Goal: Task Accomplishment & Management: Use online tool/utility

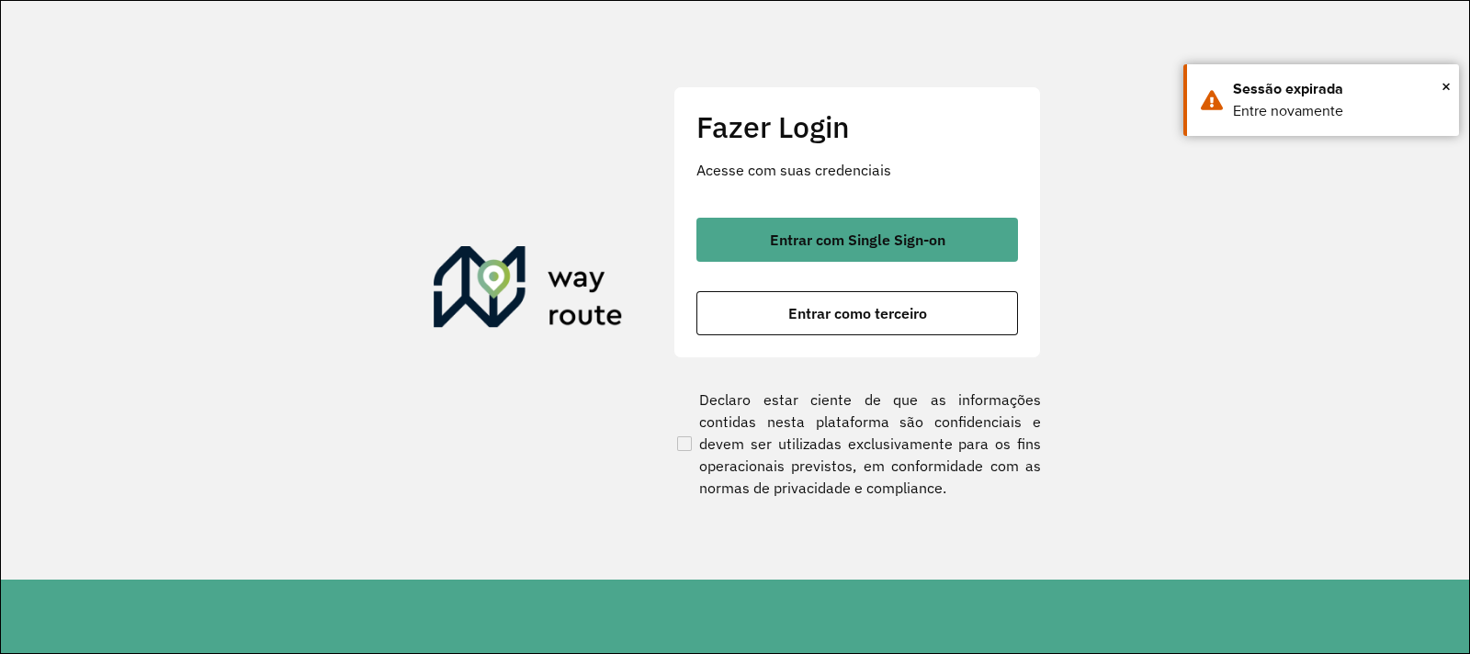
click at [790, 334] on button "Entrar como terceiro" at bounding box center [856, 313] width 321 height 44
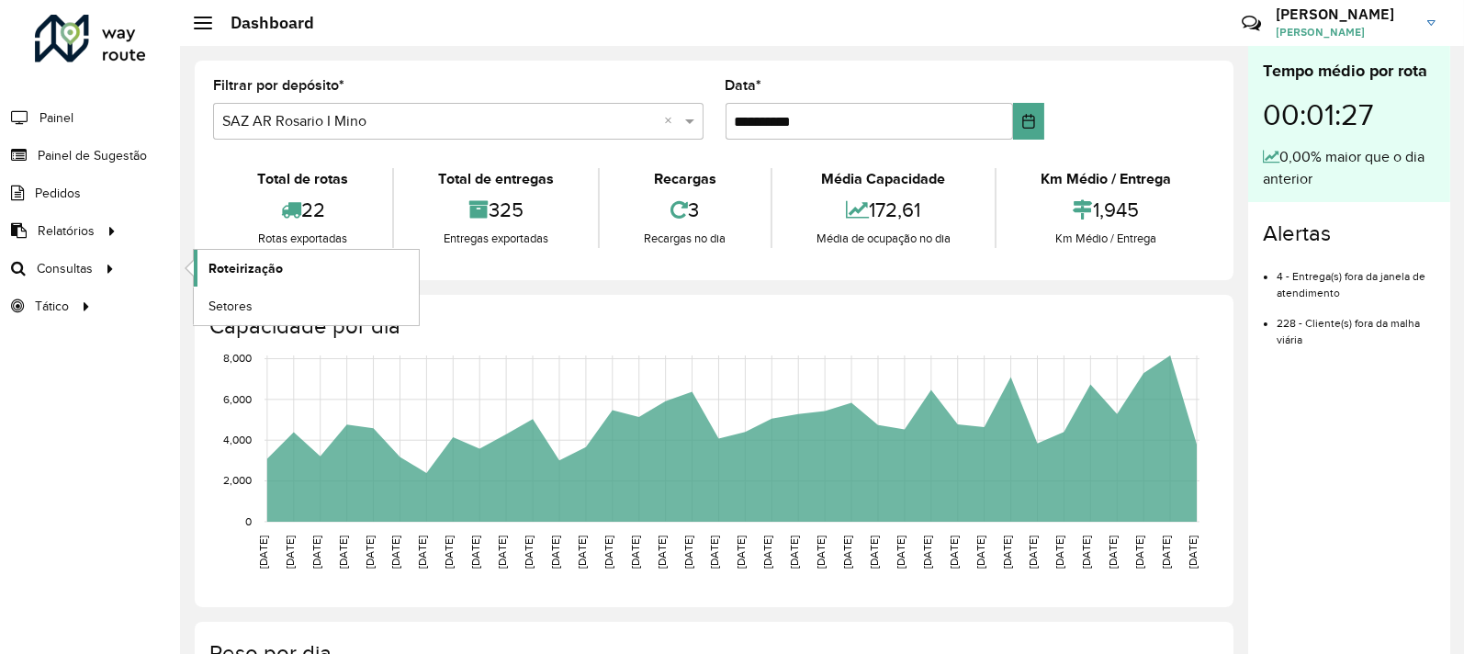
click at [231, 262] on span "Roteirização" at bounding box center [245, 268] width 74 height 19
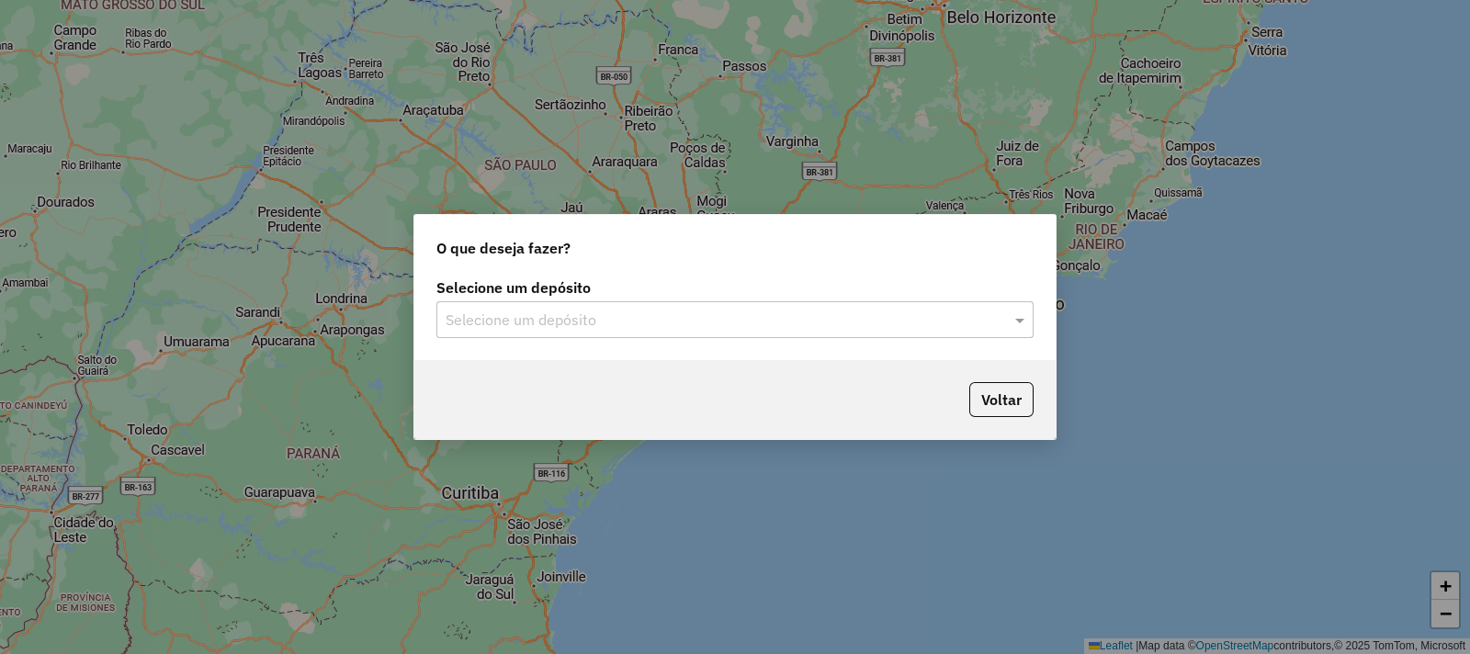
drag, startPoint x: 602, startPoint y: 339, endPoint x: 585, endPoint y: 332, distance: 17.7
click at [602, 339] on div "Selecione um depósito Selecione um depósito" at bounding box center [734, 317] width 641 height 86
click at [578, 325] on input "text" at bounding box center [716, 321] width 542 height 22
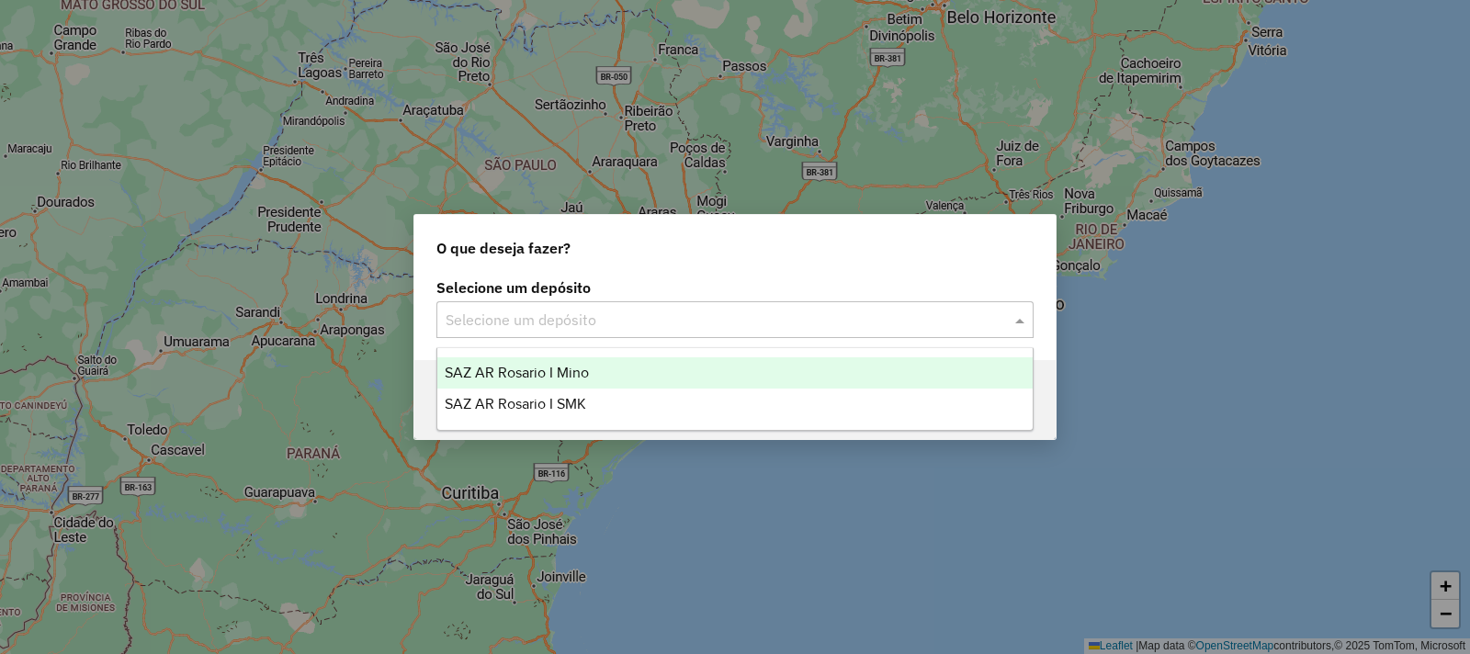
drag, startPoint x: 576, startPoint y: 370, endPoint x: 631, endPoint y: 389, distance: 58.1
click at [577, 372] on span "SAZ AR Rosario I Mino" at bounding box center [517, 373] width 144 height 16
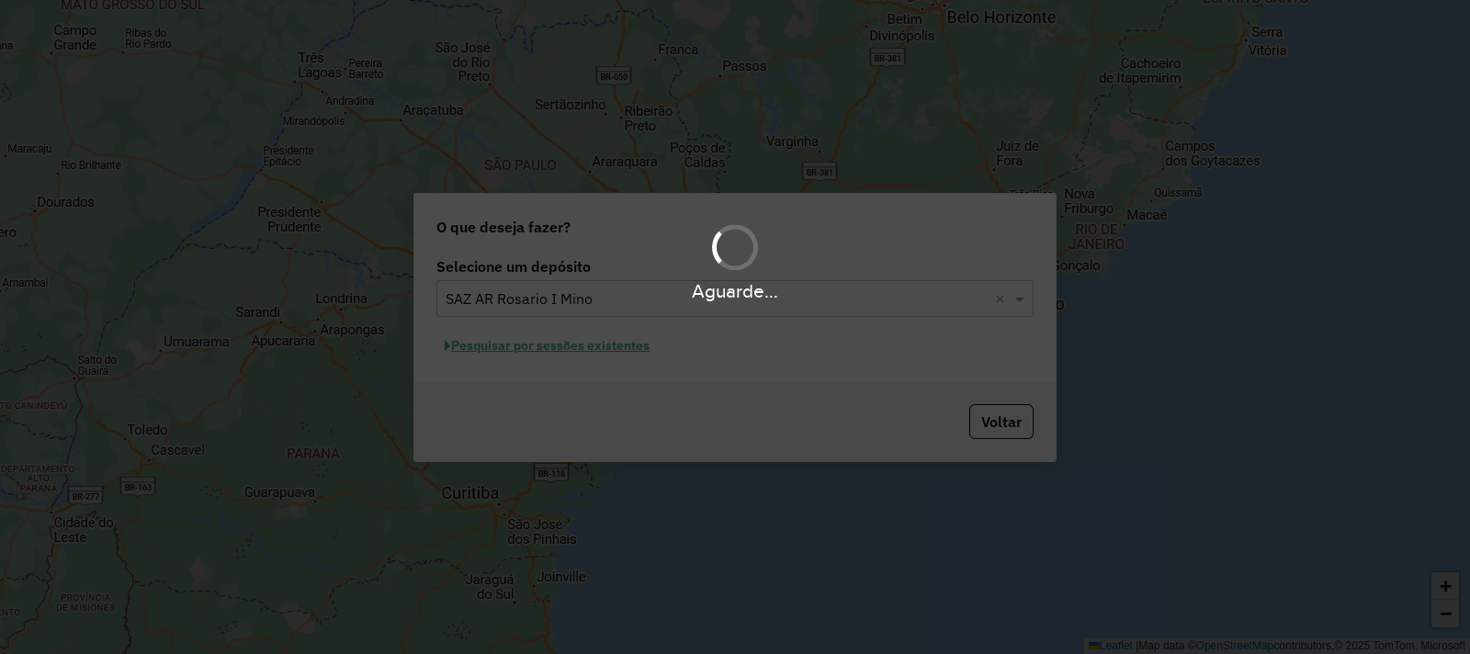
click at [558, 375] on div "Aguarde..." at bounding box center [735, 327] width 1470 height 654
click at [537, 346] on div "Aguarde..." at bounding box center [735, 327] width 1470 height 654
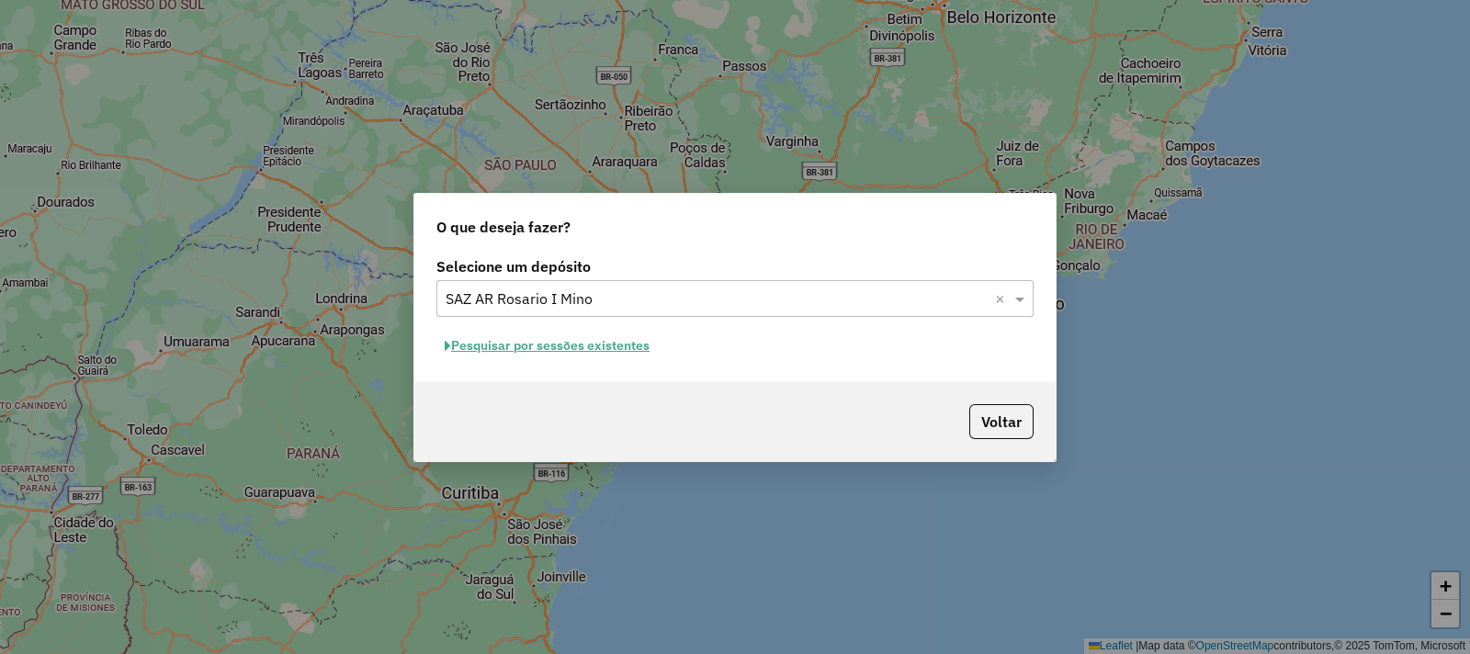
click at [539, 348] on button "Pesquisar por sessões existentes" at bounding box center [546, 346] width 221 height 28
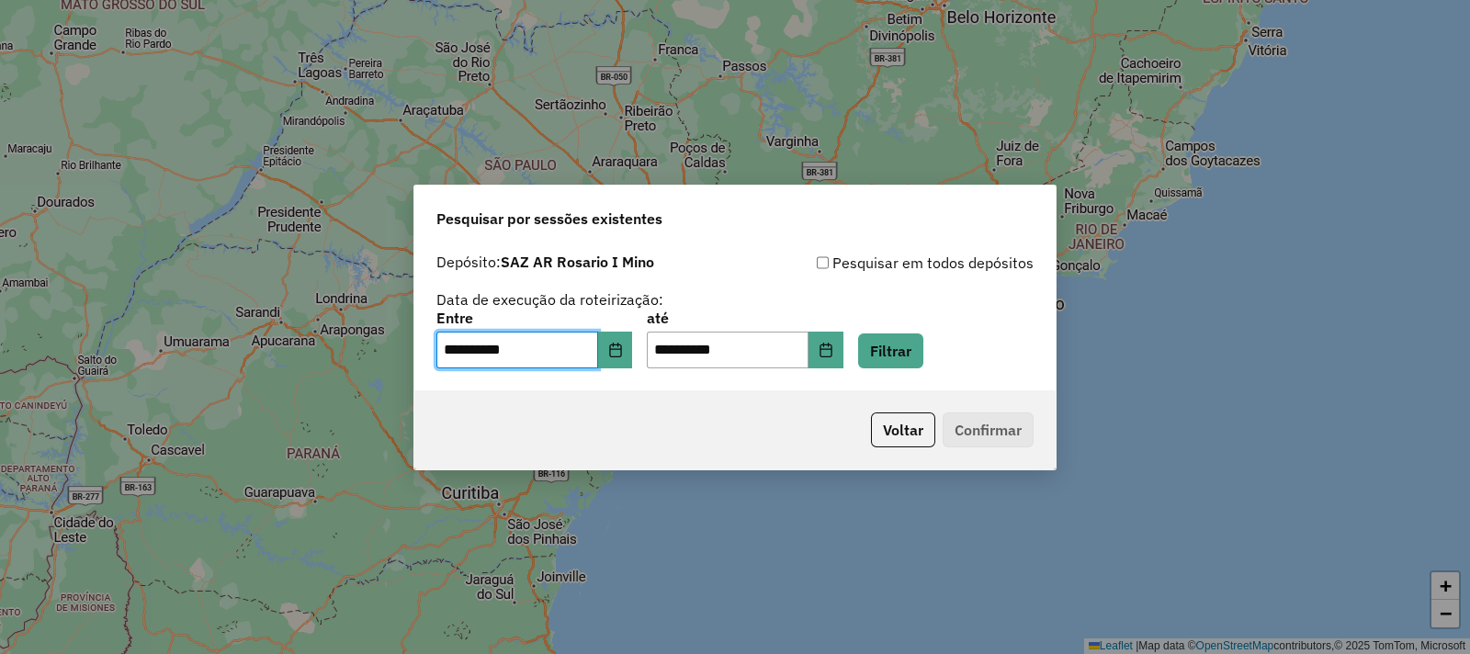
click at [539, 349] on input "**********" at bounding box center [517, 350] width 162 height 37
click at [625, 360] on button "Choose Date" at bounding box center [615, 350] width 35 height 37
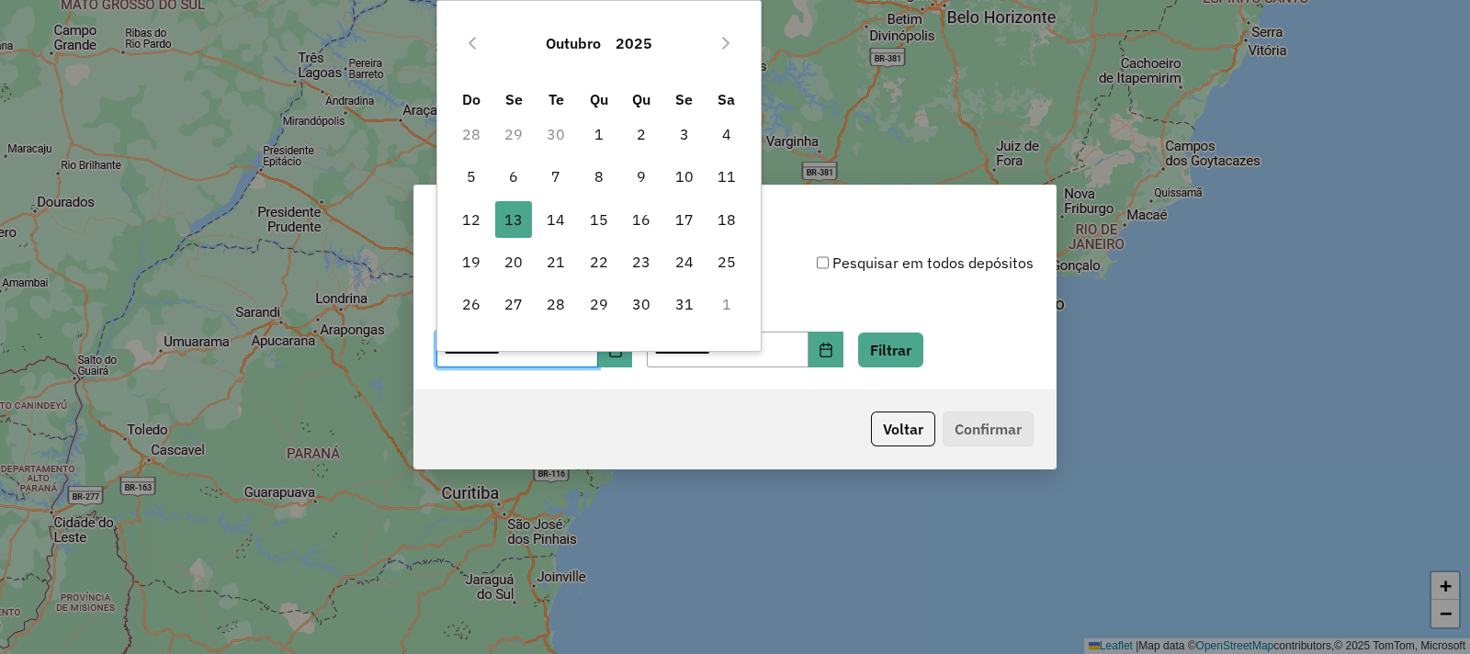
click at [941, 369] on div "**********" at bounding box center [734, 317] width 641 height 146
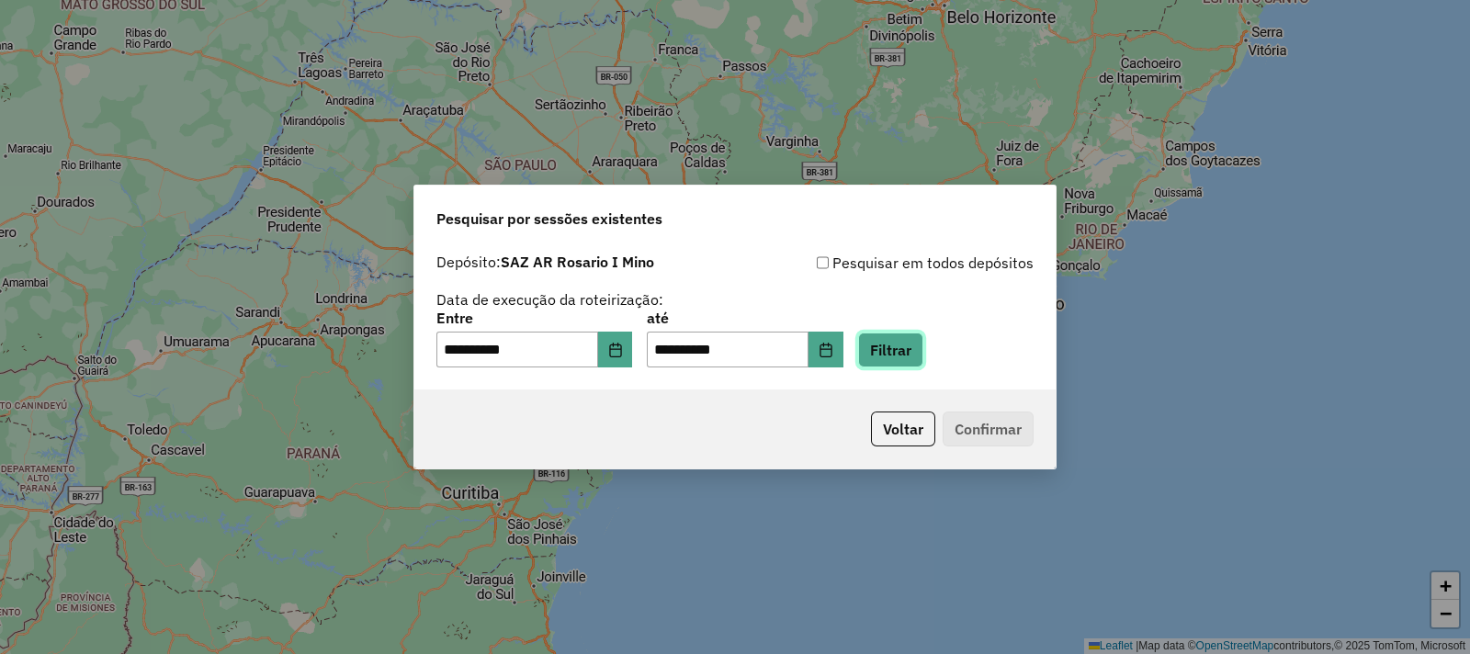
click at [923, 352] on button "Filtrar" at bounding box center [890, 349] width 65 height 35
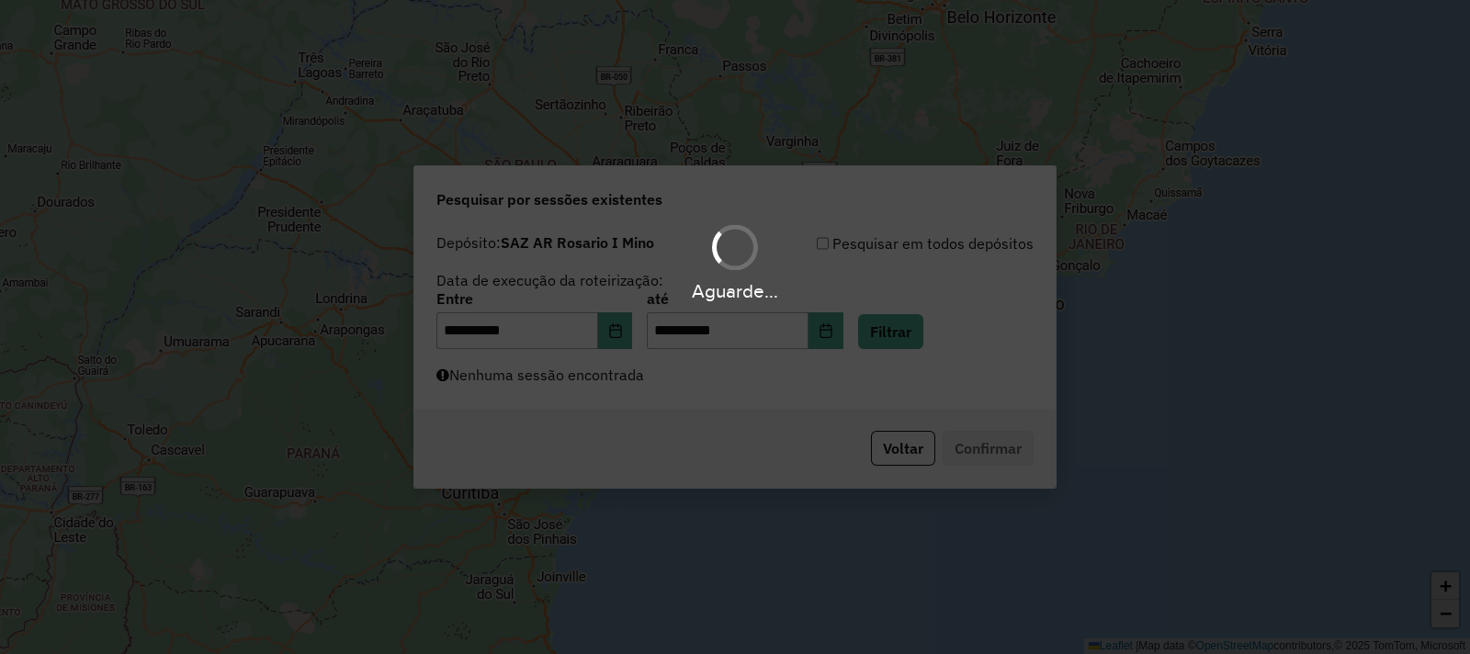
click at [663, 395] on div "Aguarde..." at bounding box center [735, 327] width 1470 height 654
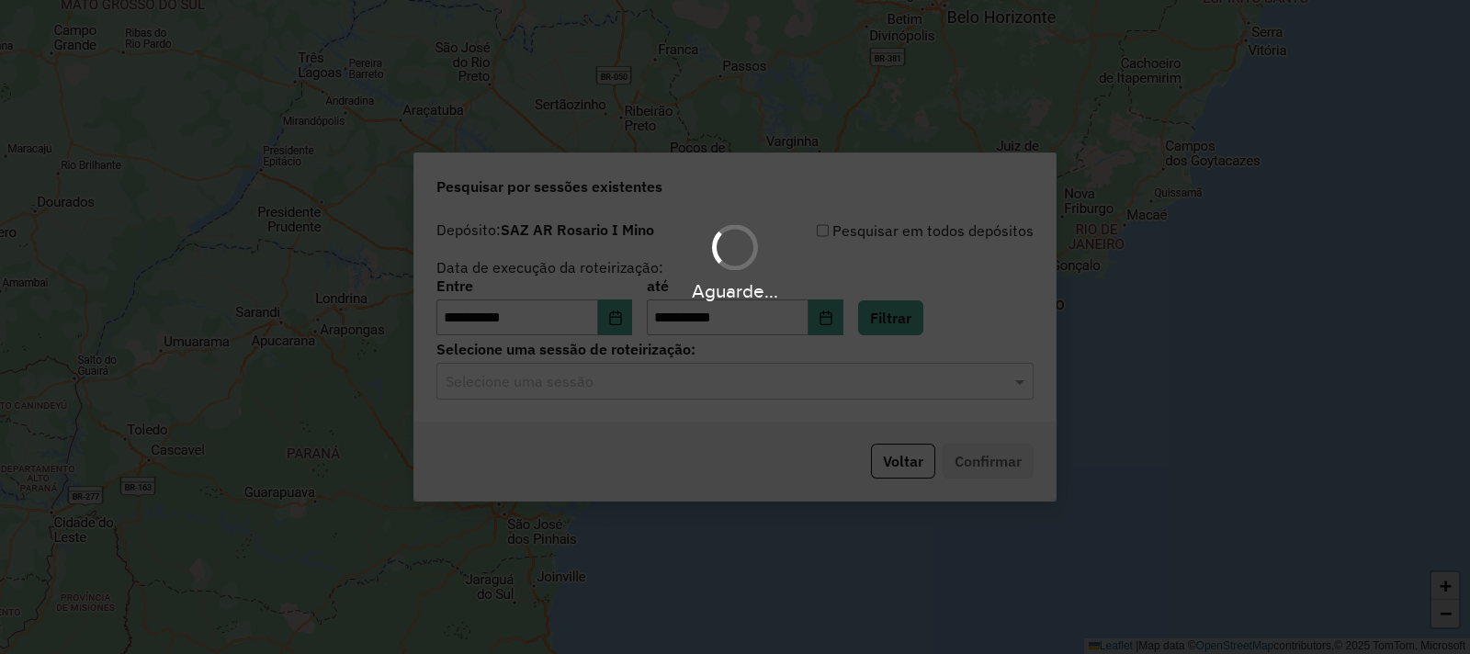
click at [625, 392] on div "Aguarde..." at bounding box center [735, 327] width 1470 height 654
click at [623, 390] on input "text" at bounding box center [716, 382] width 542 height 22
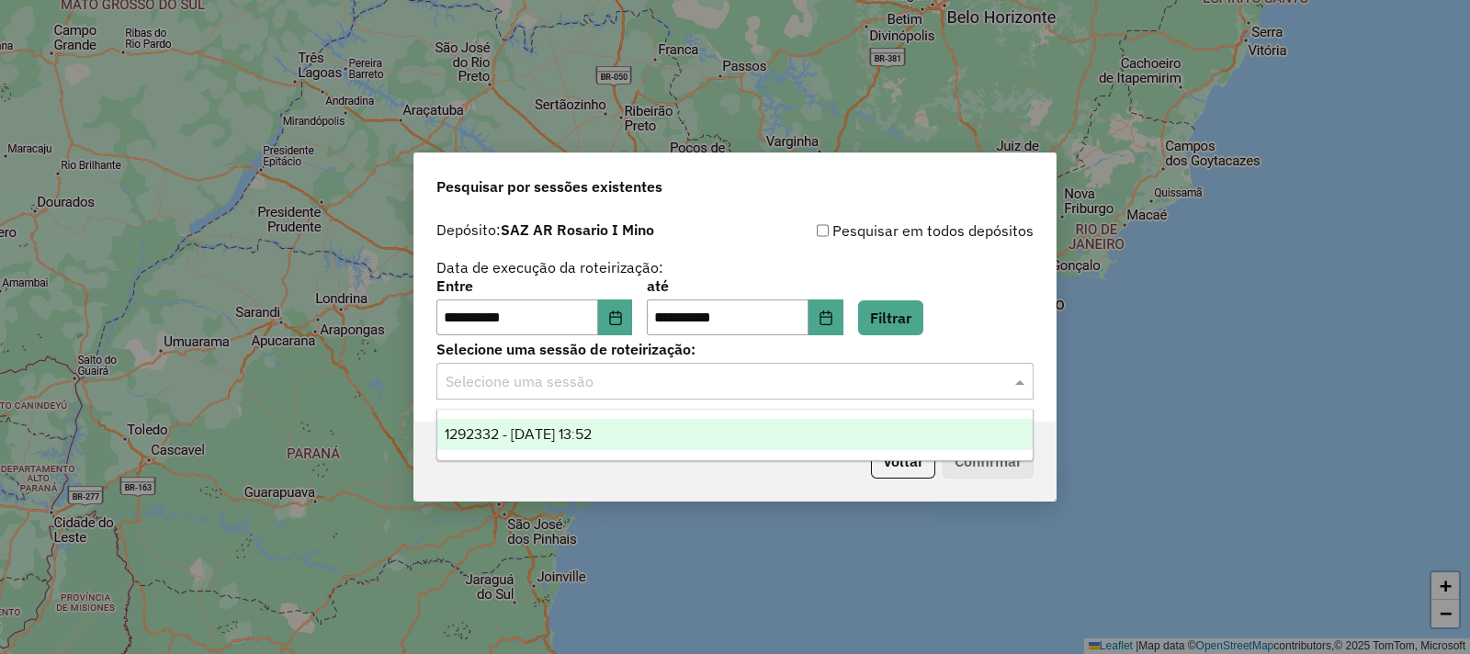
click at [648, 430] on div "1292332 - 13/10/2025 13:52" at bounding box center [734, 434] width 595 height 31
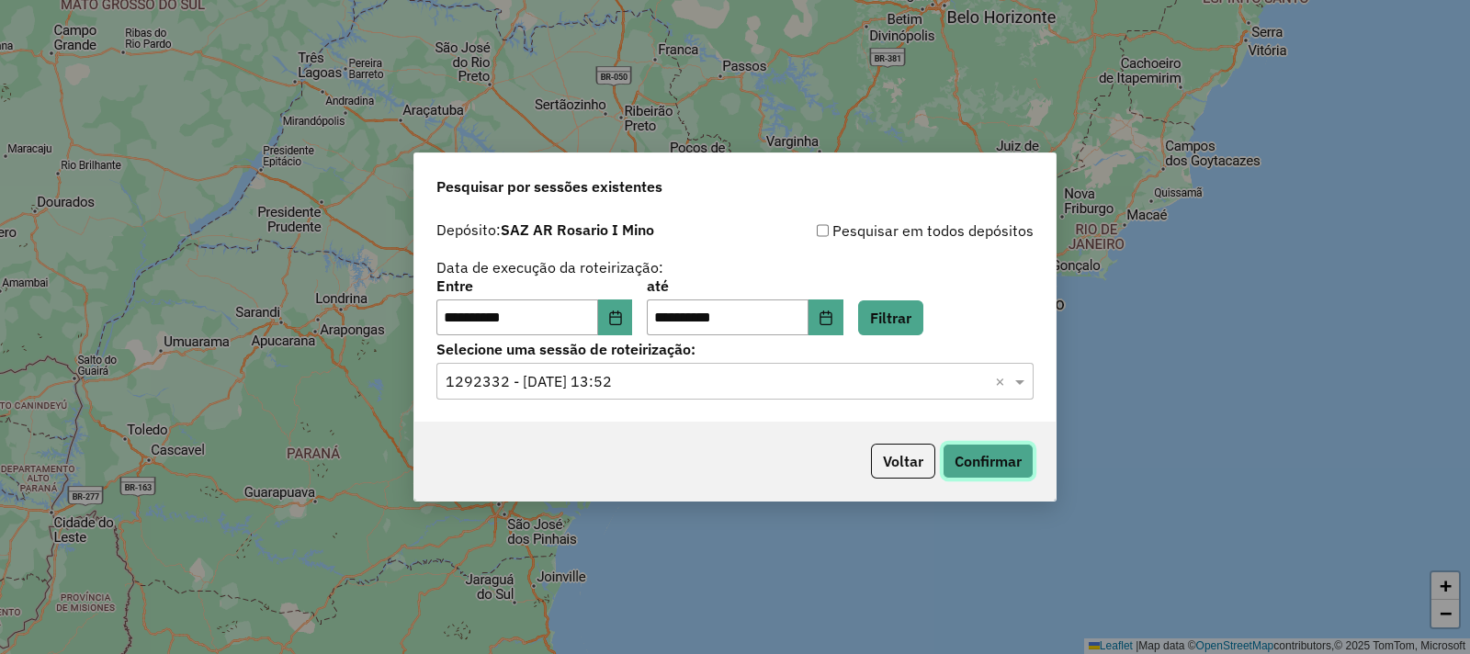
click at [1006, 461] on button "Confirmar" at bounding box center [987, 461] width 91 height 35
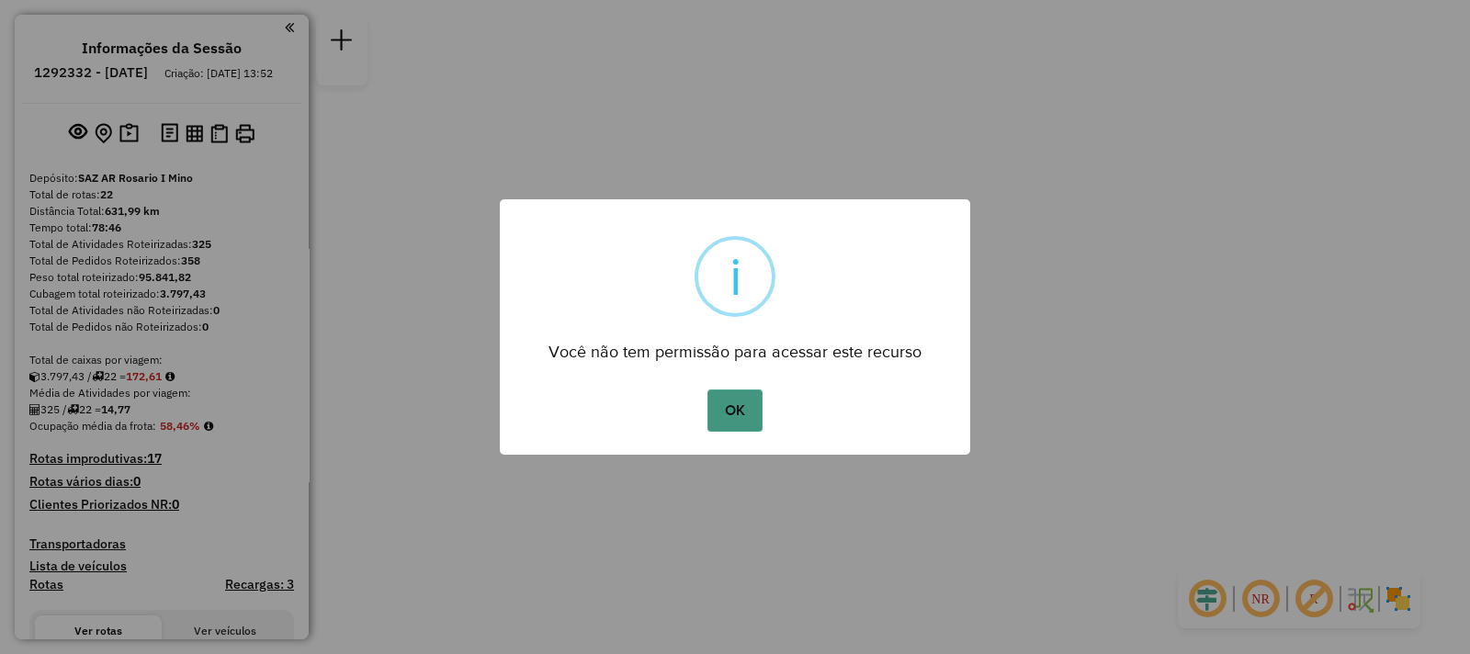
click at [737, 397] on button "OK" at bounding box center [734, 410] width 54 height 42
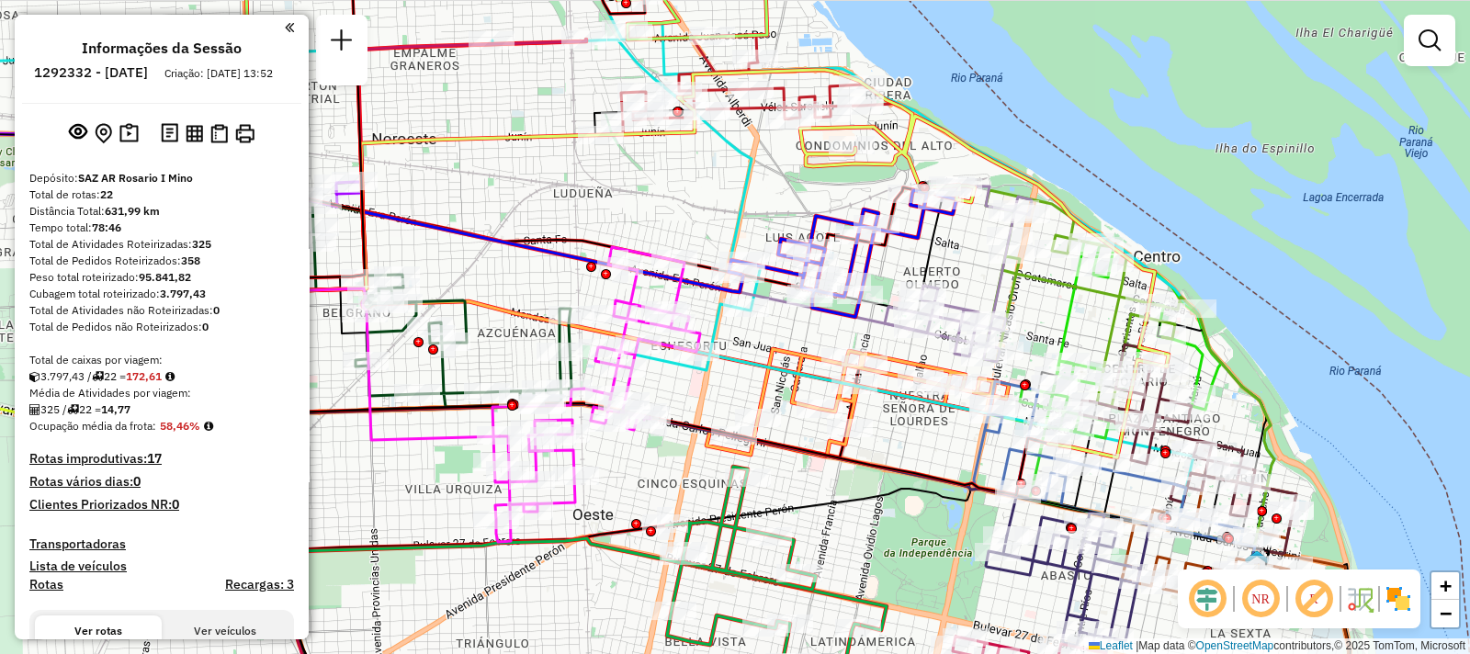
drag, startPoint x: 830, startPoint y: 446, endPoint x: 813, endPoint y: 447, distance: 17.5
click at [813, 447] on icon at bounding box center [656, 380] width 784 height 231
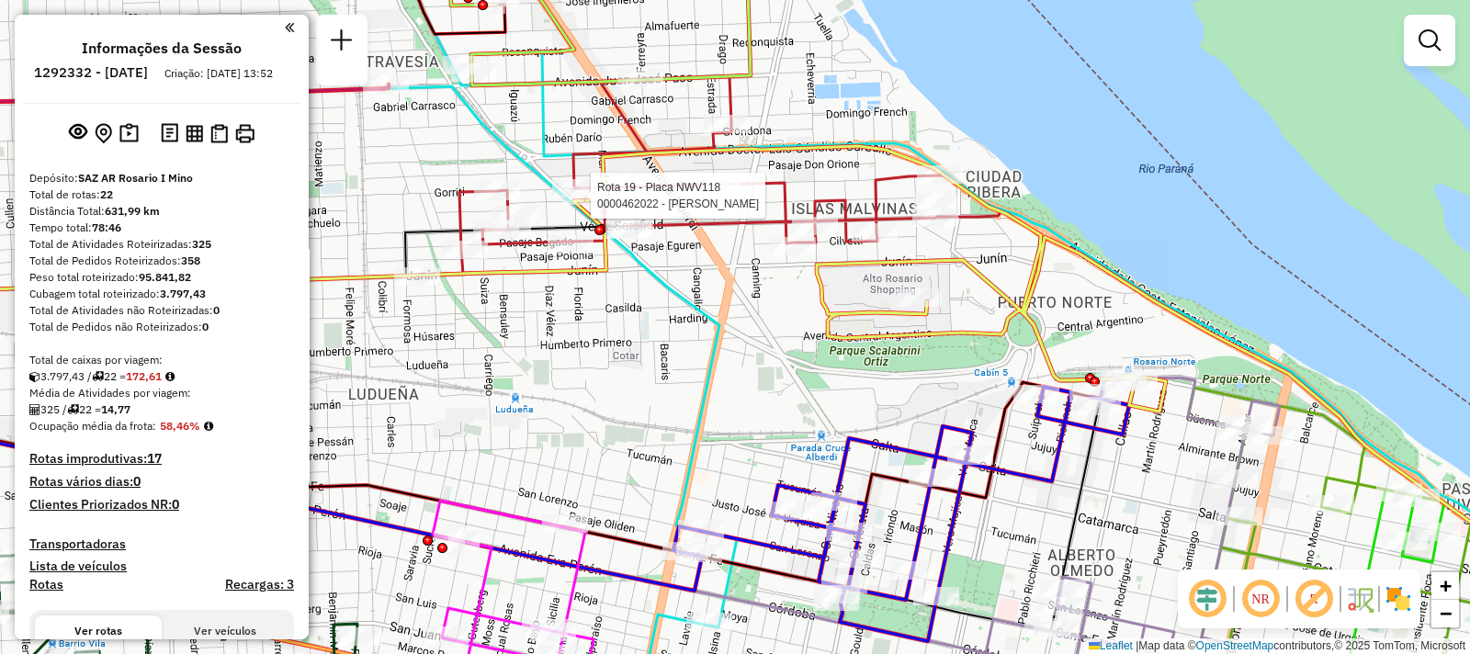
select select "**********"
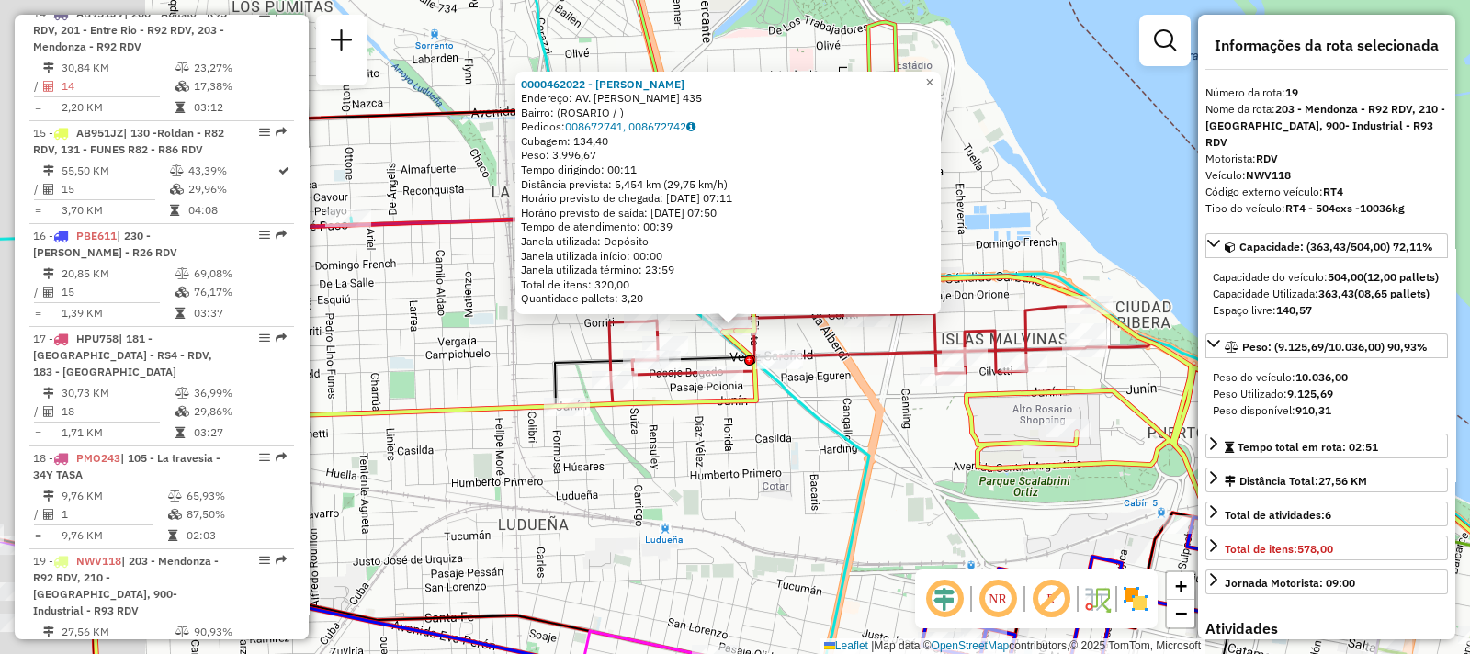
scroll to position [2732, 0]
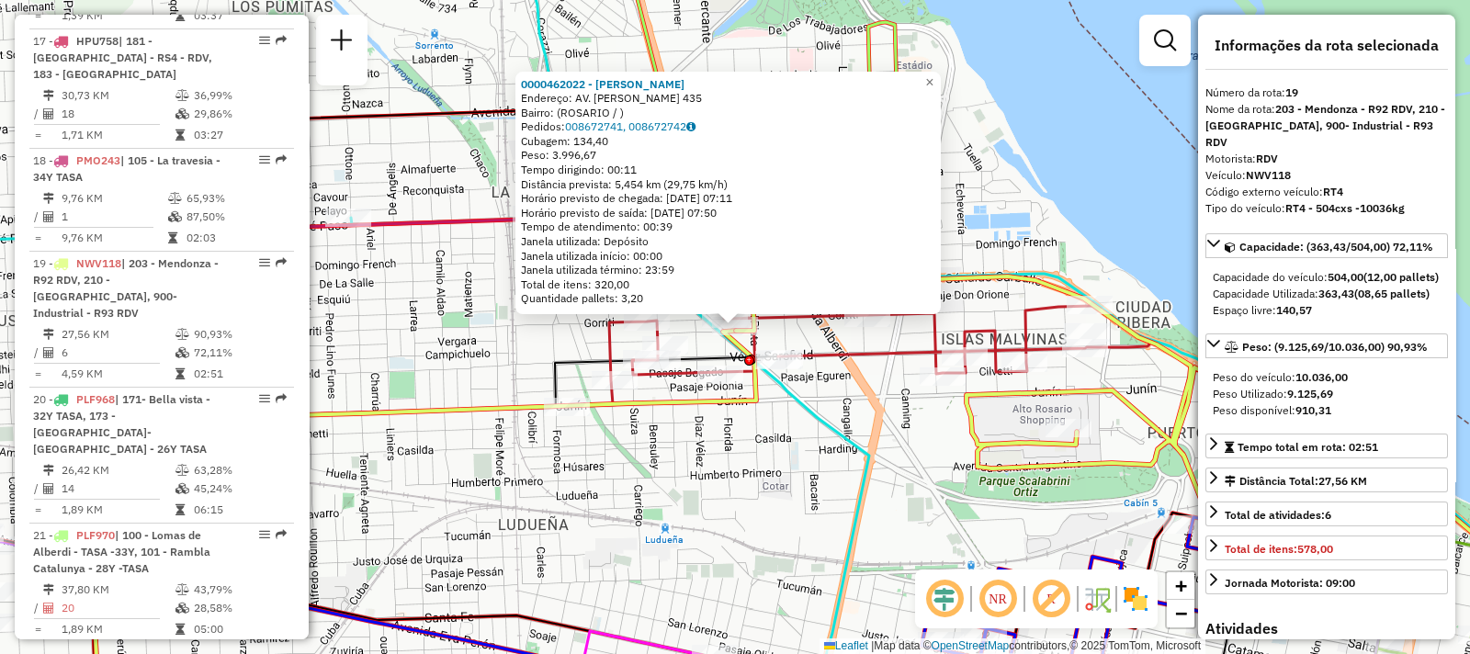
click at [783, 486] on div "0000462022 - [PERSON_NAME]: AV. [PERSON_NAME] 435 Bairro: ([GEOGRAPHIC_DATA] / …" at bounding box center [735, 327] width 1470 height 654
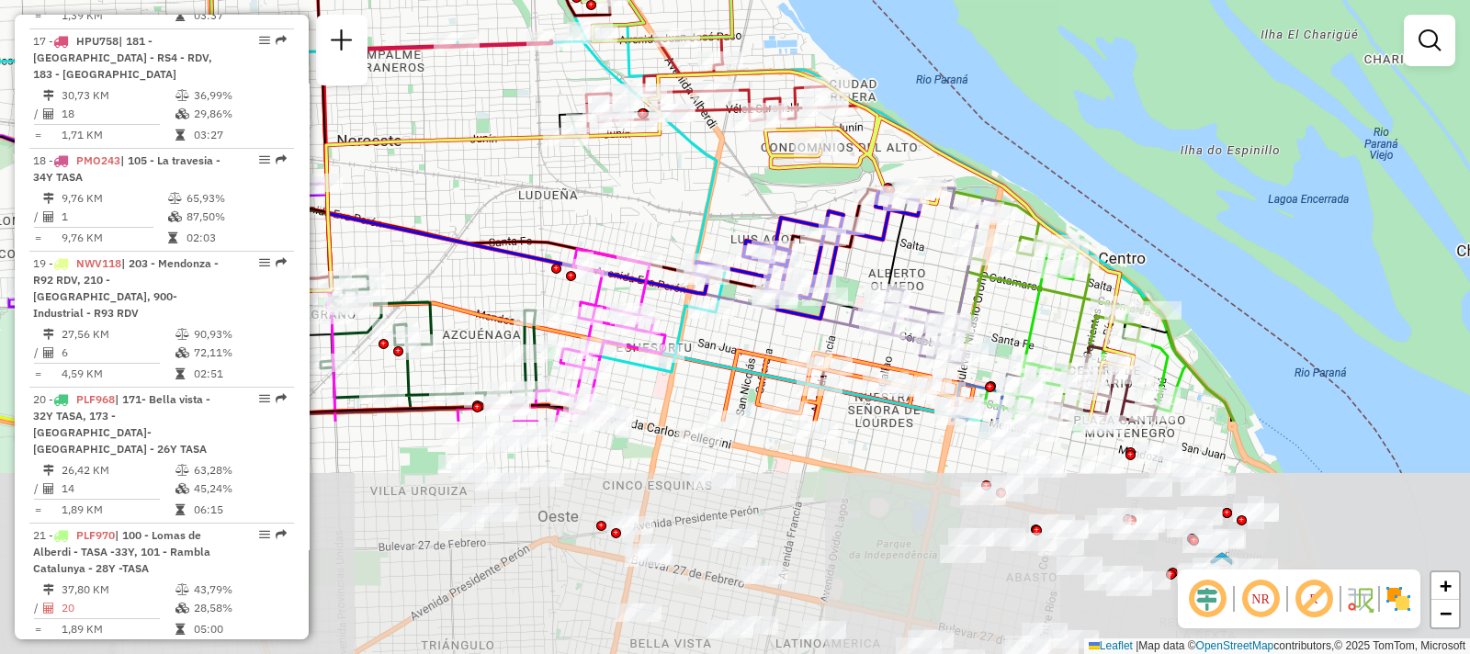
drag, startPoint x: 807, startPoint y: 377, endPoint x: 677, endPoint y: 62, distance: 340.1
click at [677, 72] on icon at bounding box center [891, 247] width 484 height 350
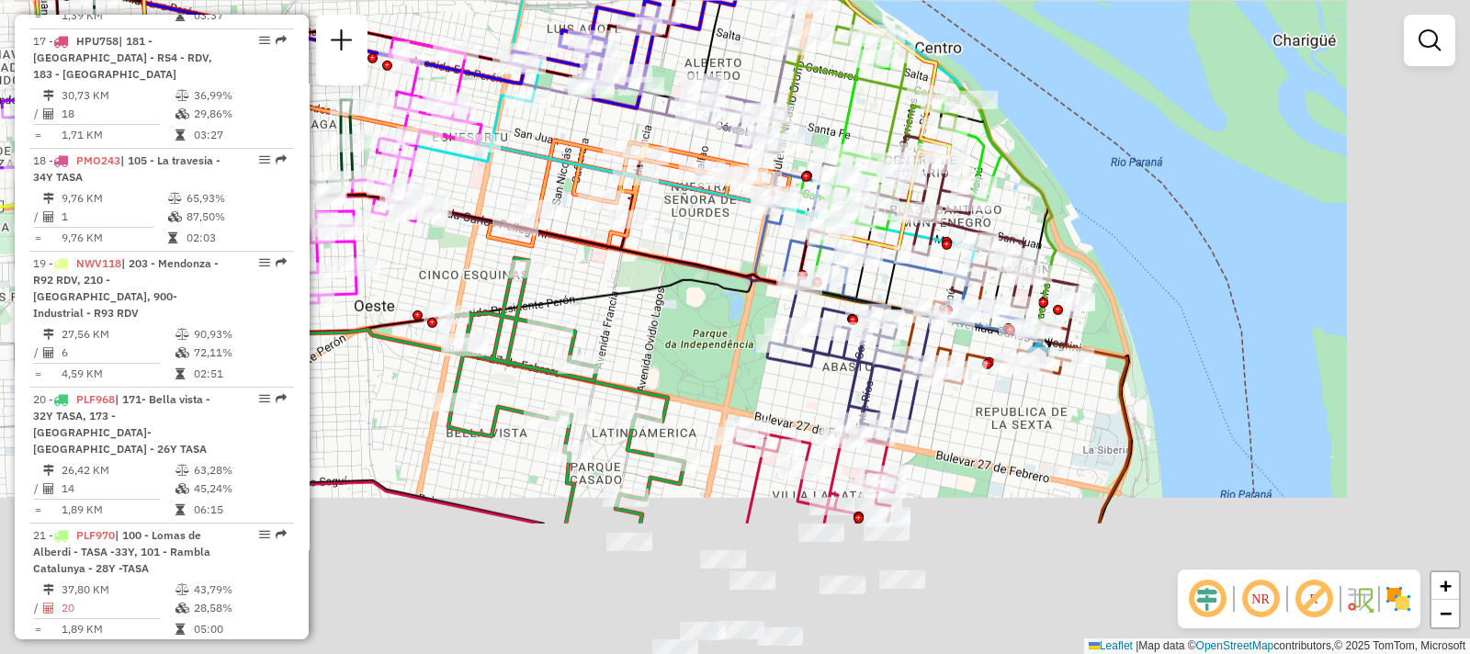
drag, startPoint x: 969, startPoint y: 365, endPoint x: 791, endPoint y: 164, distance: 268.0
click at [791, 173] on icon at bounding box center [889, 253] width 269 height 161
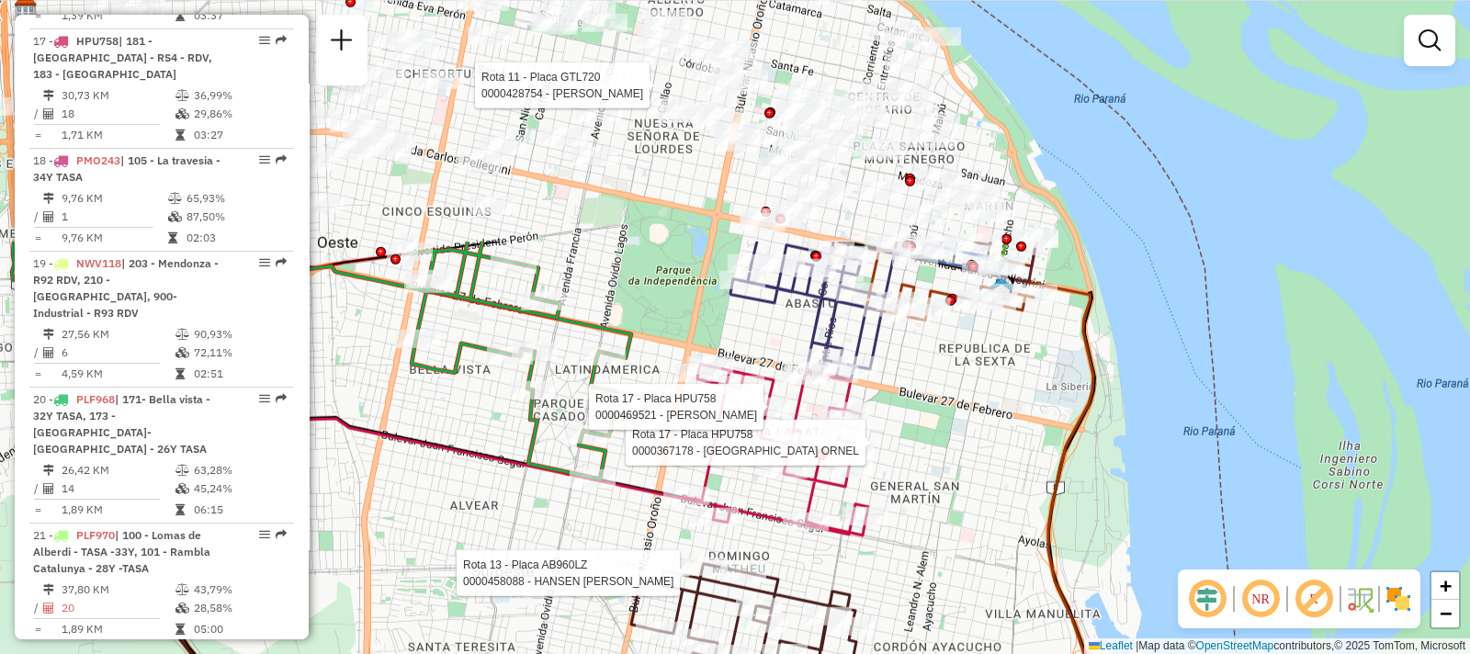
drag, startPoint x: 806, startPoint y: 277, endPoint x: 755, endPoint y: 584, distance: 311.0
click at [755, 582] on div at bounding box center [743, 573] width 46 height 18
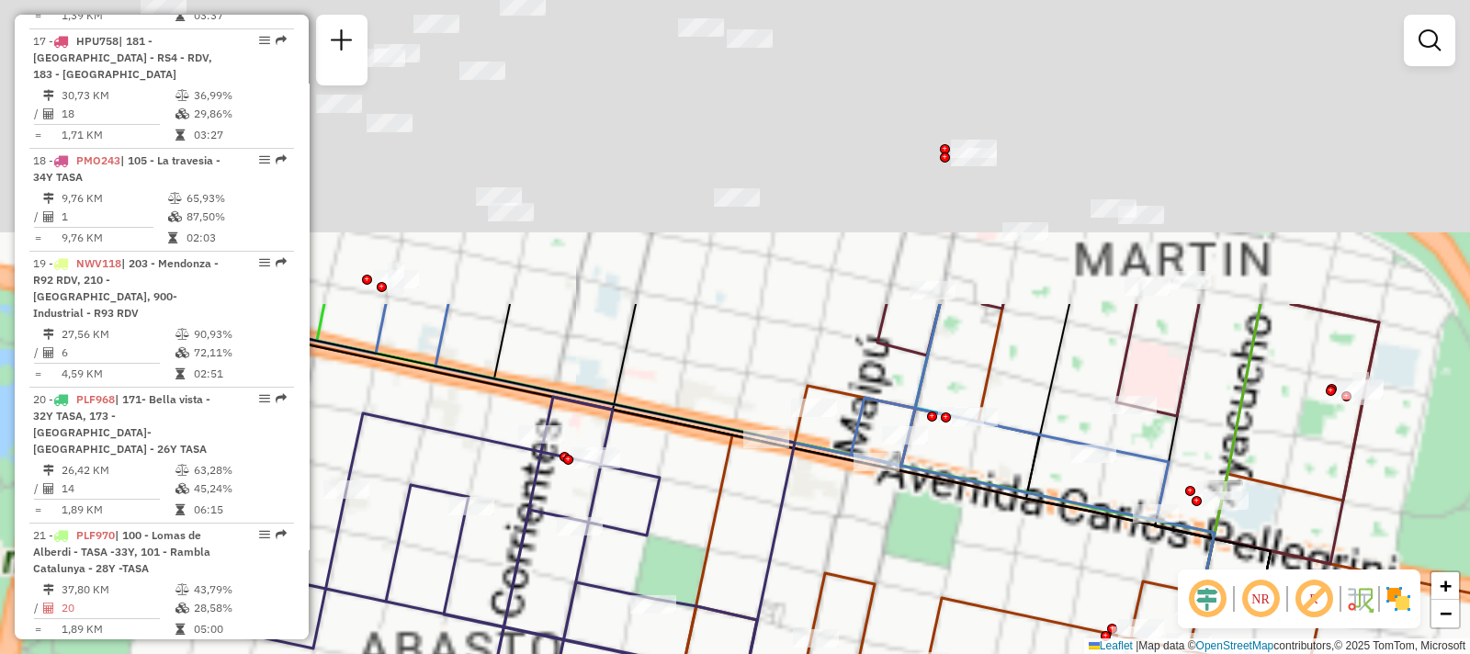
drag, startPoint x: 961, startPoint y: 601, endPoint x: 1088, endPoint y: 682, distance: 151.6
click at [1088, 653] on html "Aguarde... Pop-up bloqueado! Seu navegador bloqueou automáticamente a abertura …" at bounding box center [735, 327] width 1470 height 654
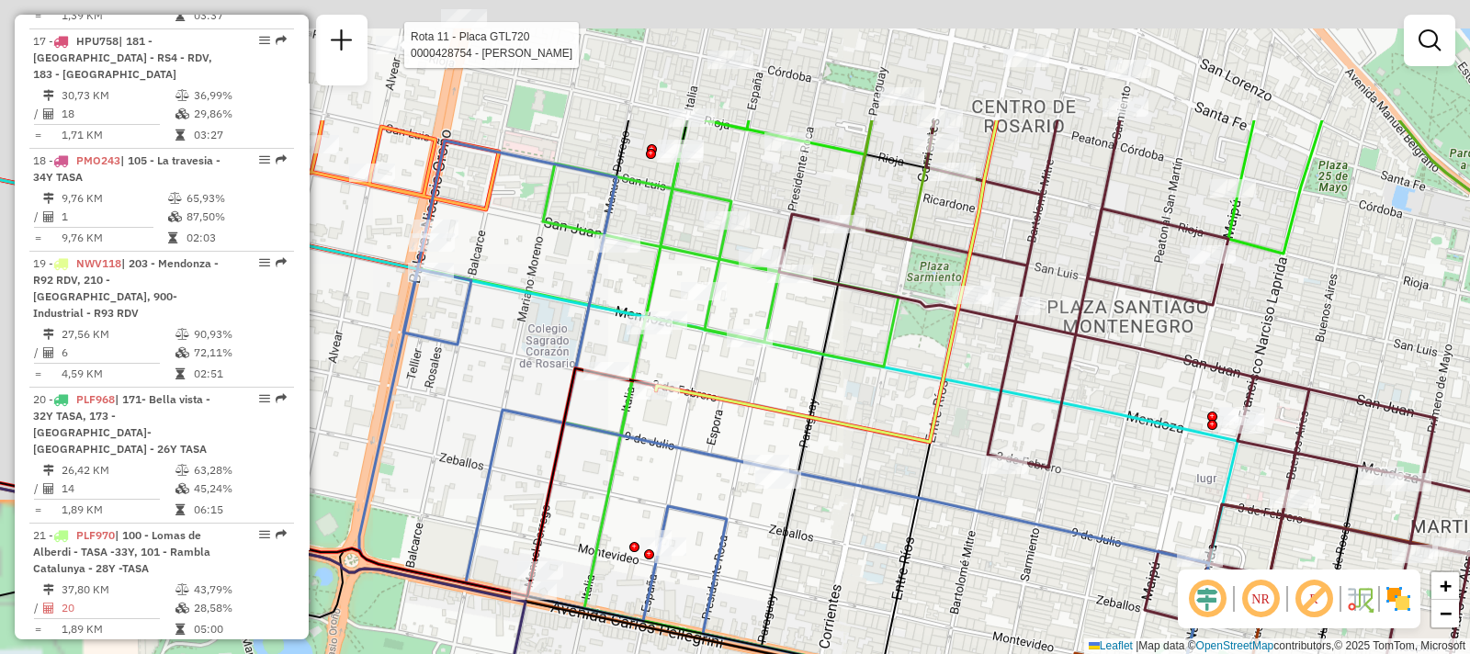
drag, startPoint x: 673, startPoint y: 325, endPoint x: 841, endPoint y: 534, distance: 267.8
click at [849, 551] on div "Rota 12 - Placa AB951JU 0000472343 - GALIMBERTI [PERSON_NAME] 11 - Placa GTL720…" at bounding box center [735, 327] width 1470 height 654
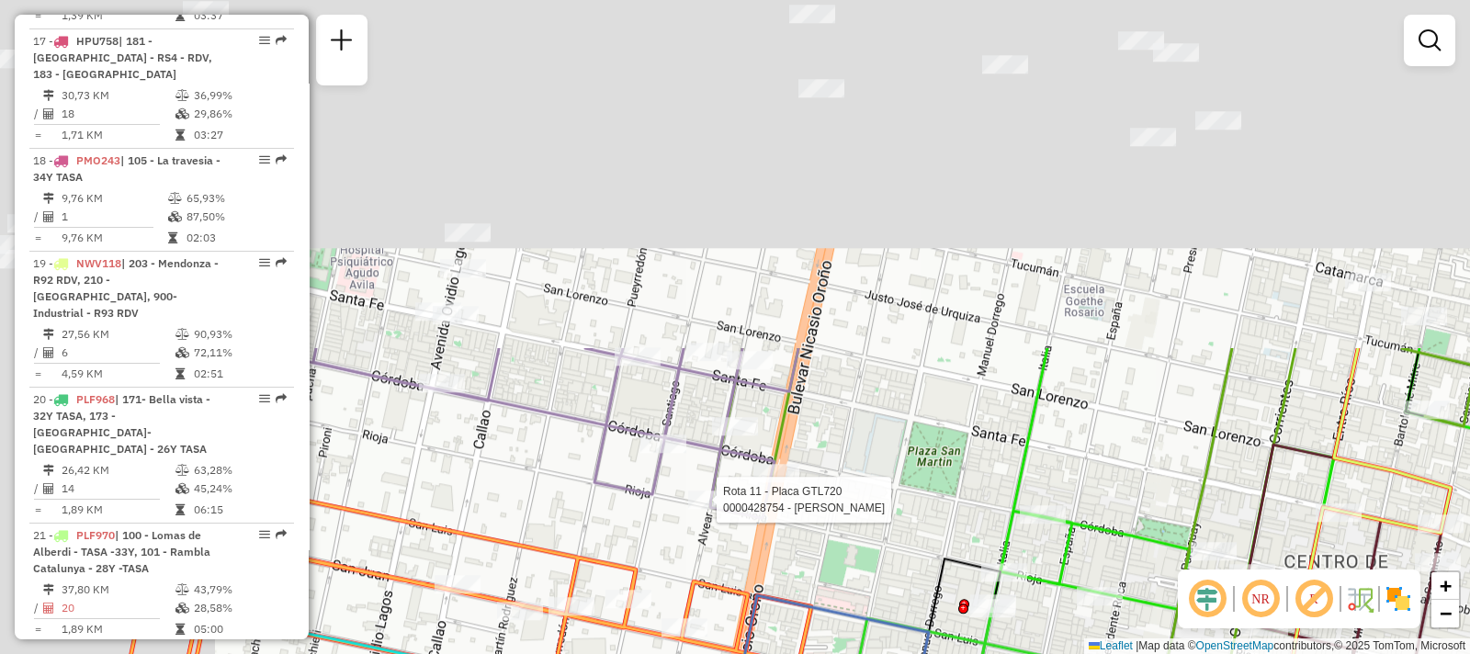
drag, startPoint x: 661, startPoint y: 222, endPoint x: 986, endPoint y: 680, distance: 560.7
click at [986, 653] on html "Aguarde... Pop-up bloqueado! Seu navegador bloqueou automáticamente a abertura …" at bounding box center [735, 327] width 1470 height 654
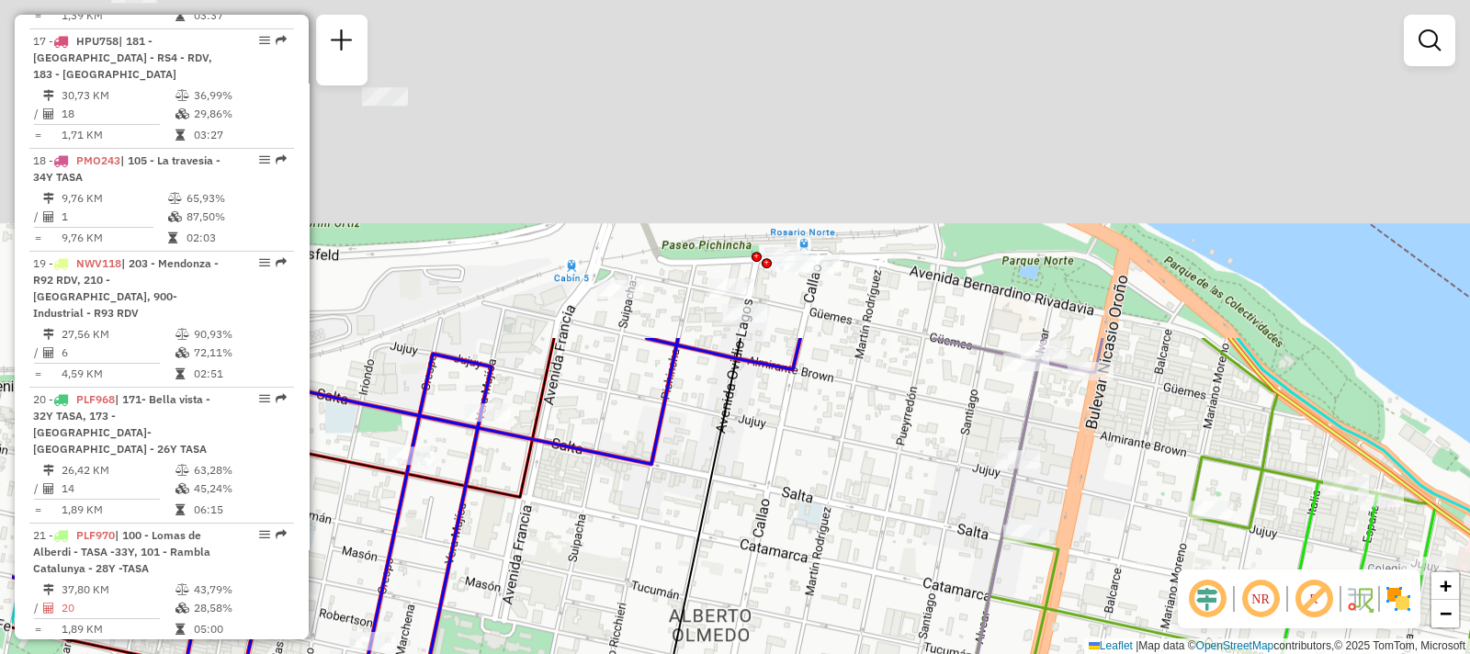
drag, startPoint x: 932, startPoint y: 284, endPoint x: 847, endPoint y: 428, distance: 167.6
click at [1075, 643] on div "Rota 12 - Placa AB951JU 0000472343 - GALIMBERTI [PERSON_NAME] 11 - Placa GTL720…" at bounding box center [735, 327] width 1470 height 654
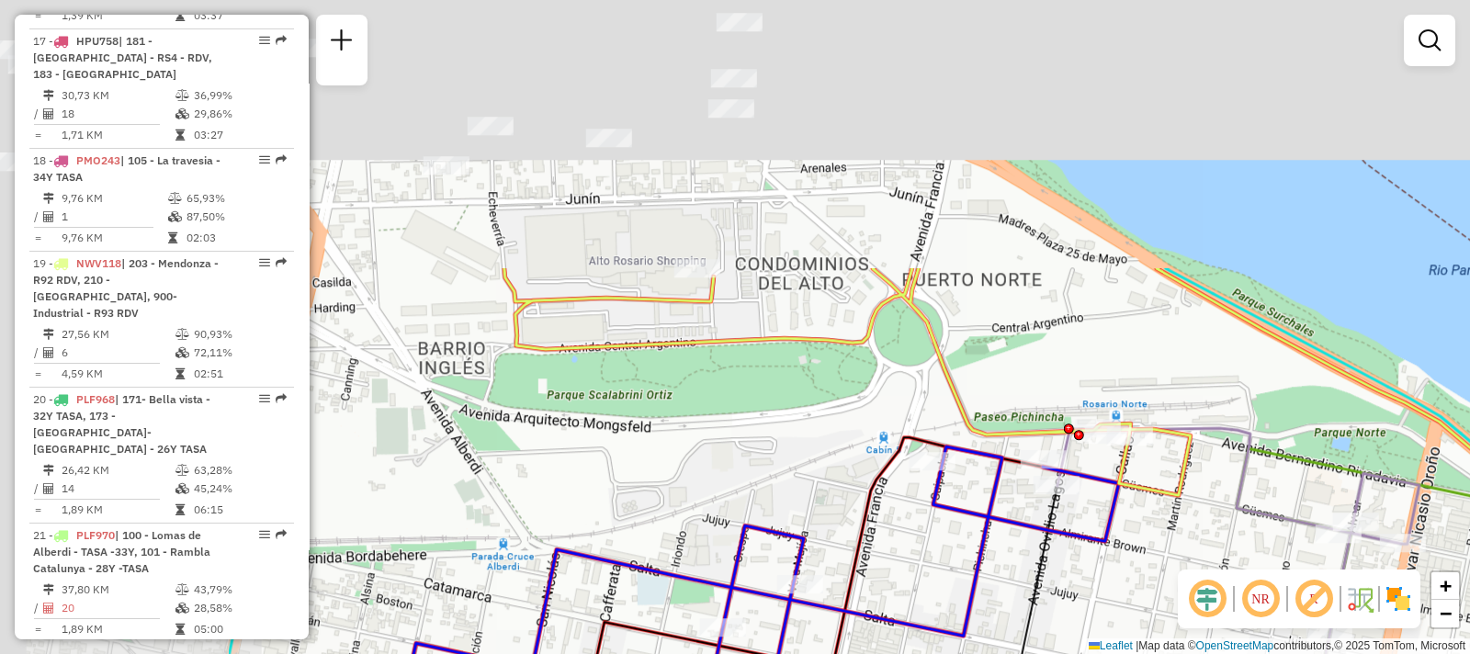
drag, startPoint x: 718, startPoint y: 319, endPoint x: 845, endPoint y: 402, distance: 151.8
click at [1087, 622] on div "Rota 12 - Placa AB951JU 0000472343 - GALIMBERTI [PERSON_NAME] 11 - Placa GTL720…" at bounding box center [735, 327] width 1470 height 654
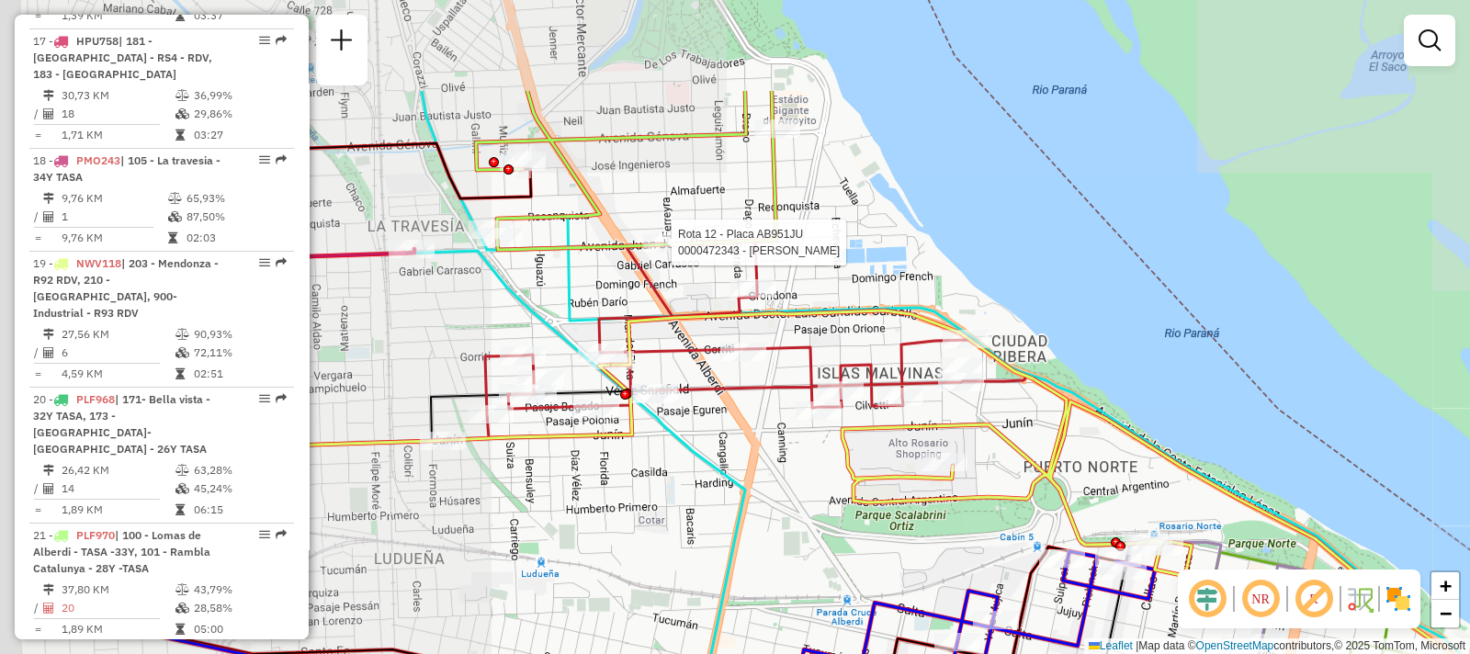
drag, startPoint x: 664, startPoint y: 297, endPoint x: 902, endPoint y: 469, distance: 293.9
click at [903, 474] on div "Rota 12 - Placa AB951JU 0000472343 - GALIMBERTI [PERSON_NAME] 11 - Placa GTL720…" at bounding box center [735, 327] width 1470 height 654
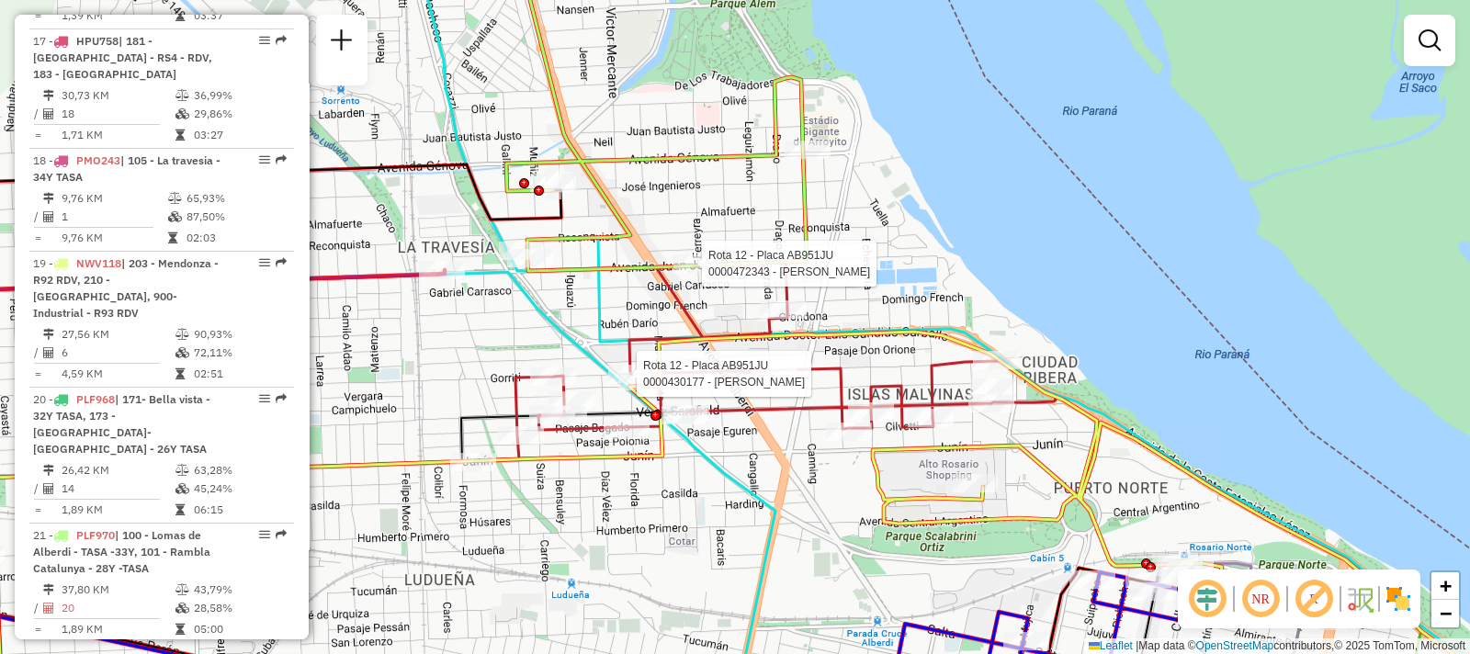
select select "**********"
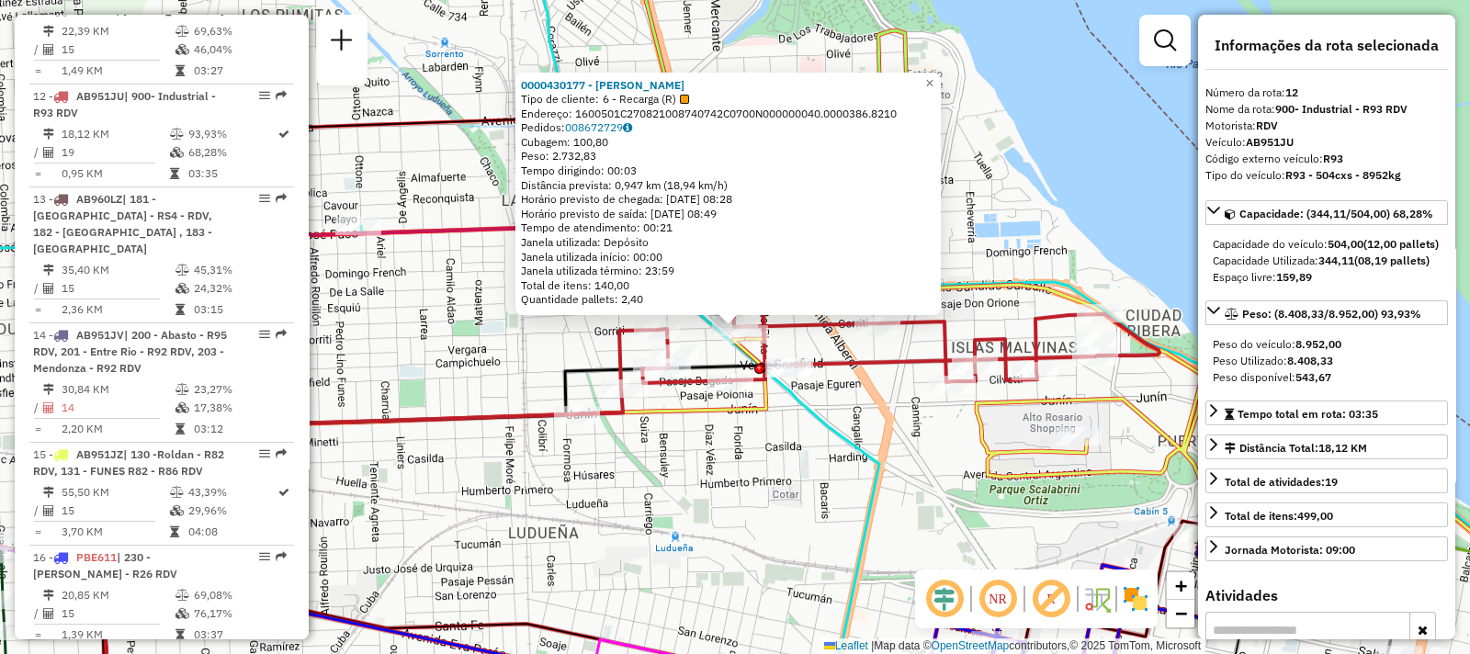
scroll to position [2080, 0]
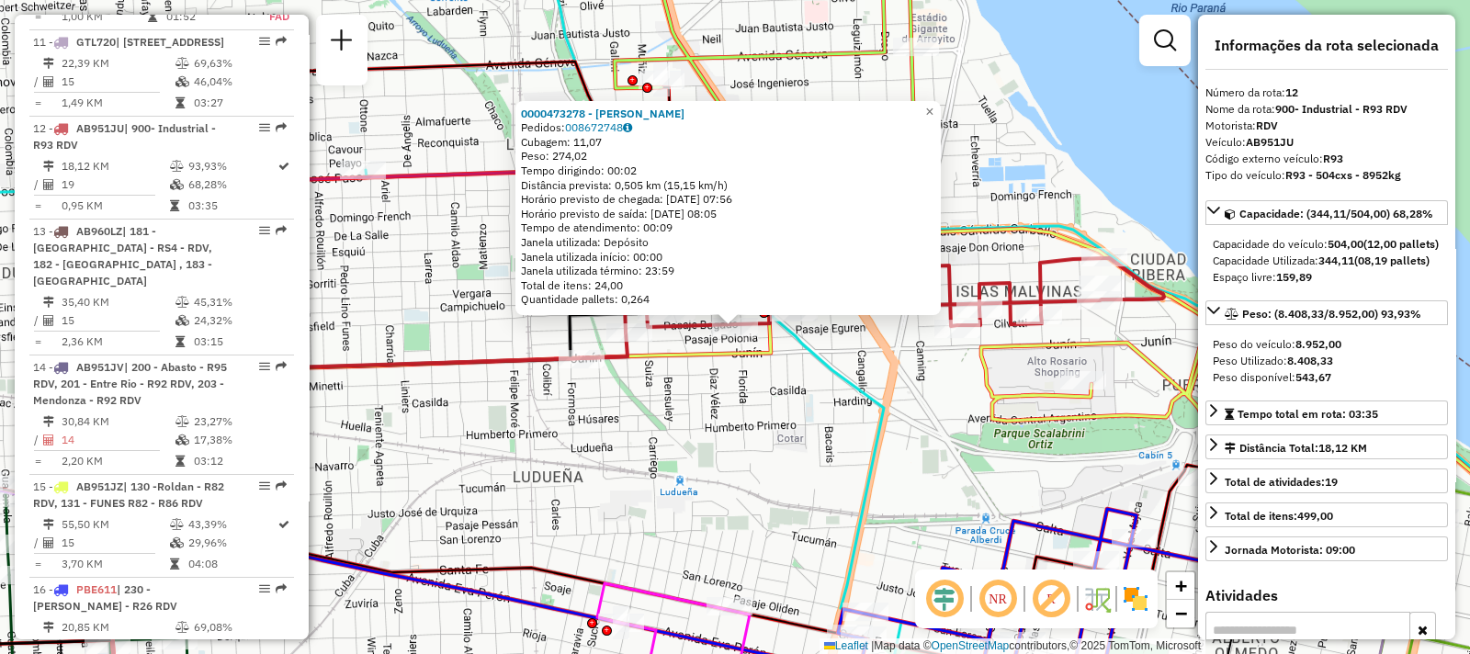
click at [836, 464] on div "0000473278 - LEDESMA [PERSON_NAME] Pedidos: 008672748 Cubagem: 11,07 Peso: 274,…" at bounding box center [735, 327] width 1470 height 654
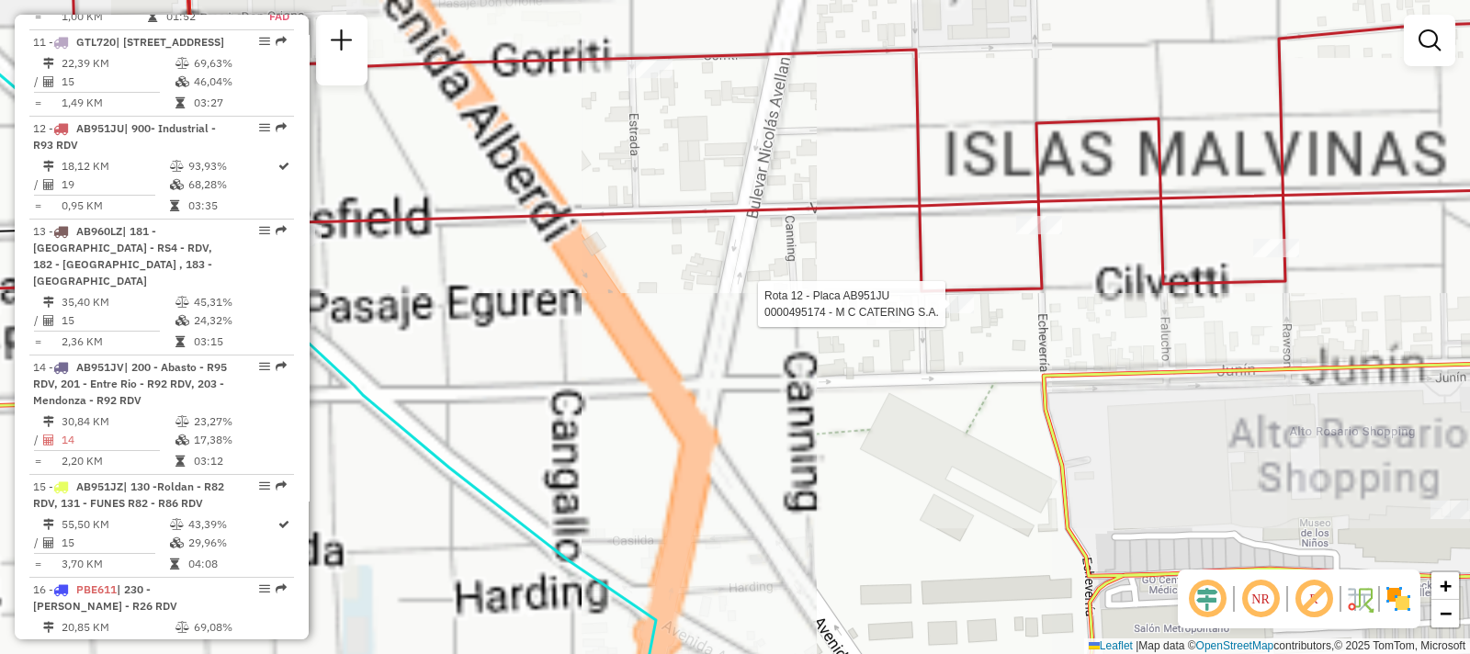
select select "**********"
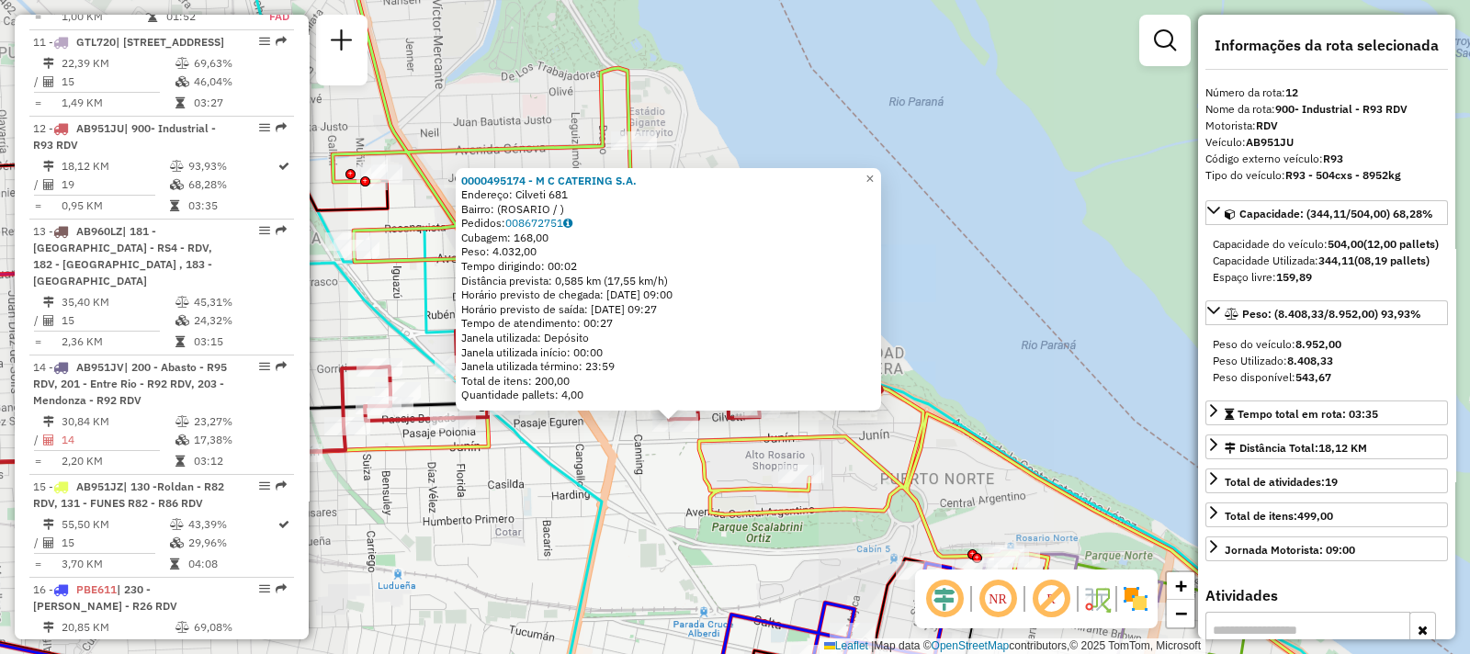
click at [625, 496] on div "0000495174 - M C CATERING S.A. Endereço: Cilveti 681 Bairro: ([GEOGRAPHIC_DATA]…" at bounding box center [735, 327] width 1470 height 654
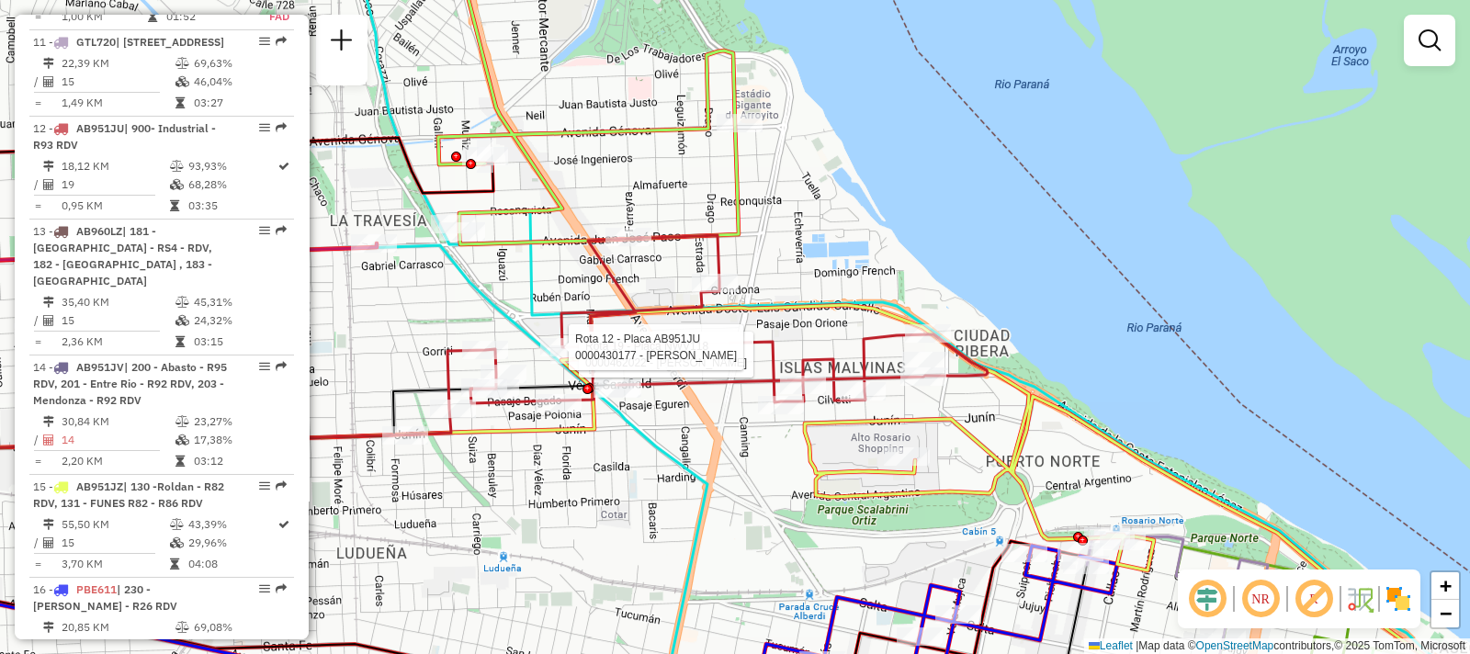
select select "**********"
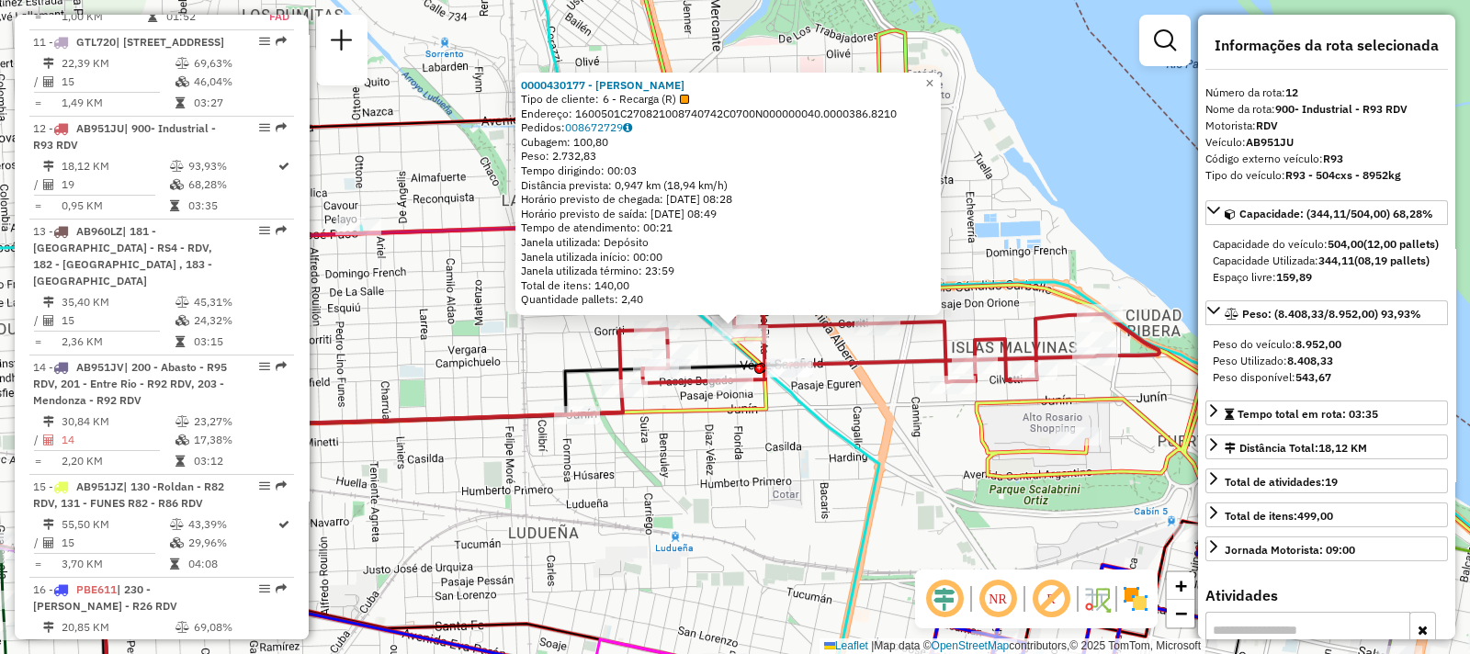
click at [657, 456] on div "0000430177 - [PERSON_NAME] Tipo de cliente: 6 - Recarga (R) Endereço: 1600501C2…" at bounding box center [735, 327] width 1470 height 654
